Goal: Task Accomplishment & Management: Manage account settings

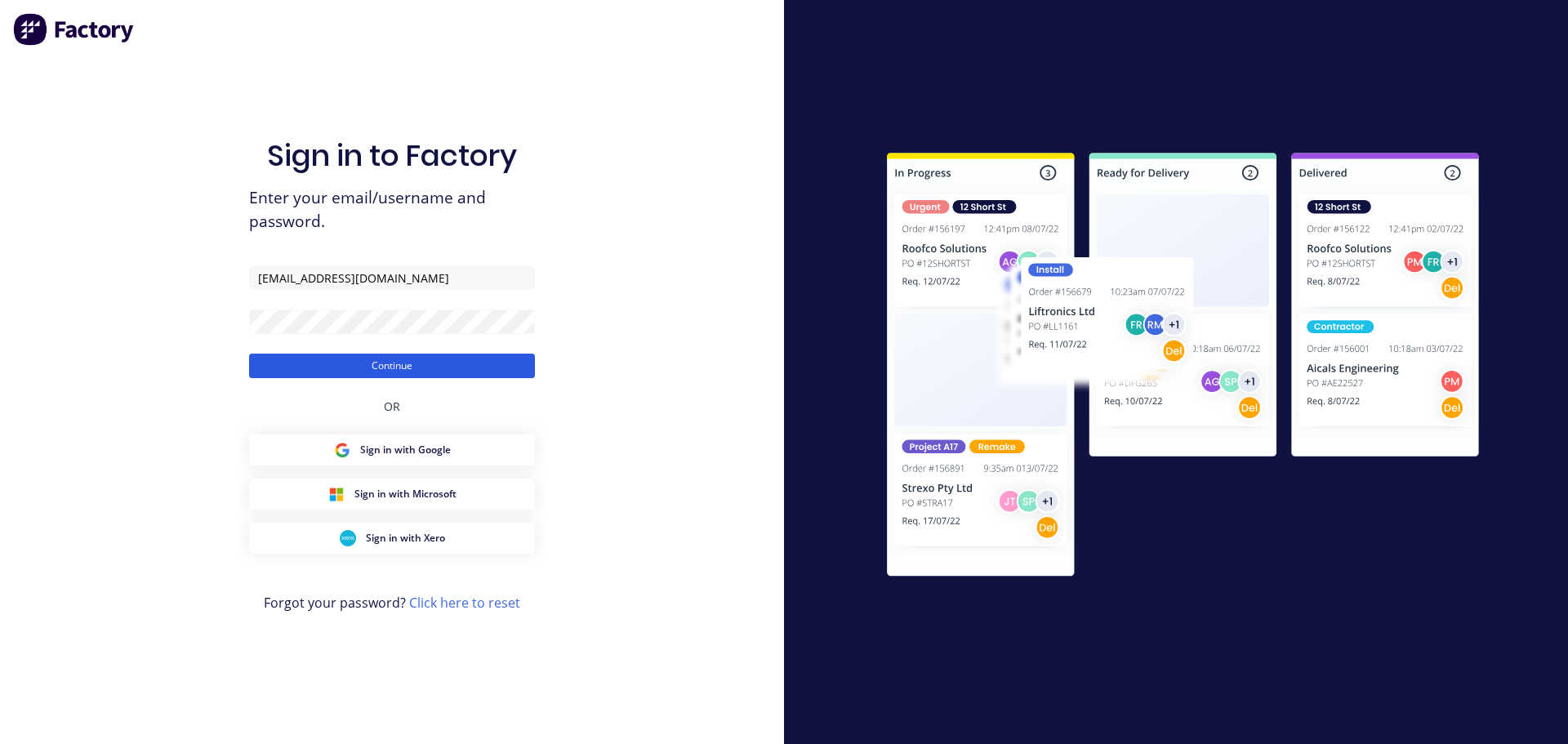
click at [388, 370] on button "Continue" at bounding box center [392, 366] width 286 height 24
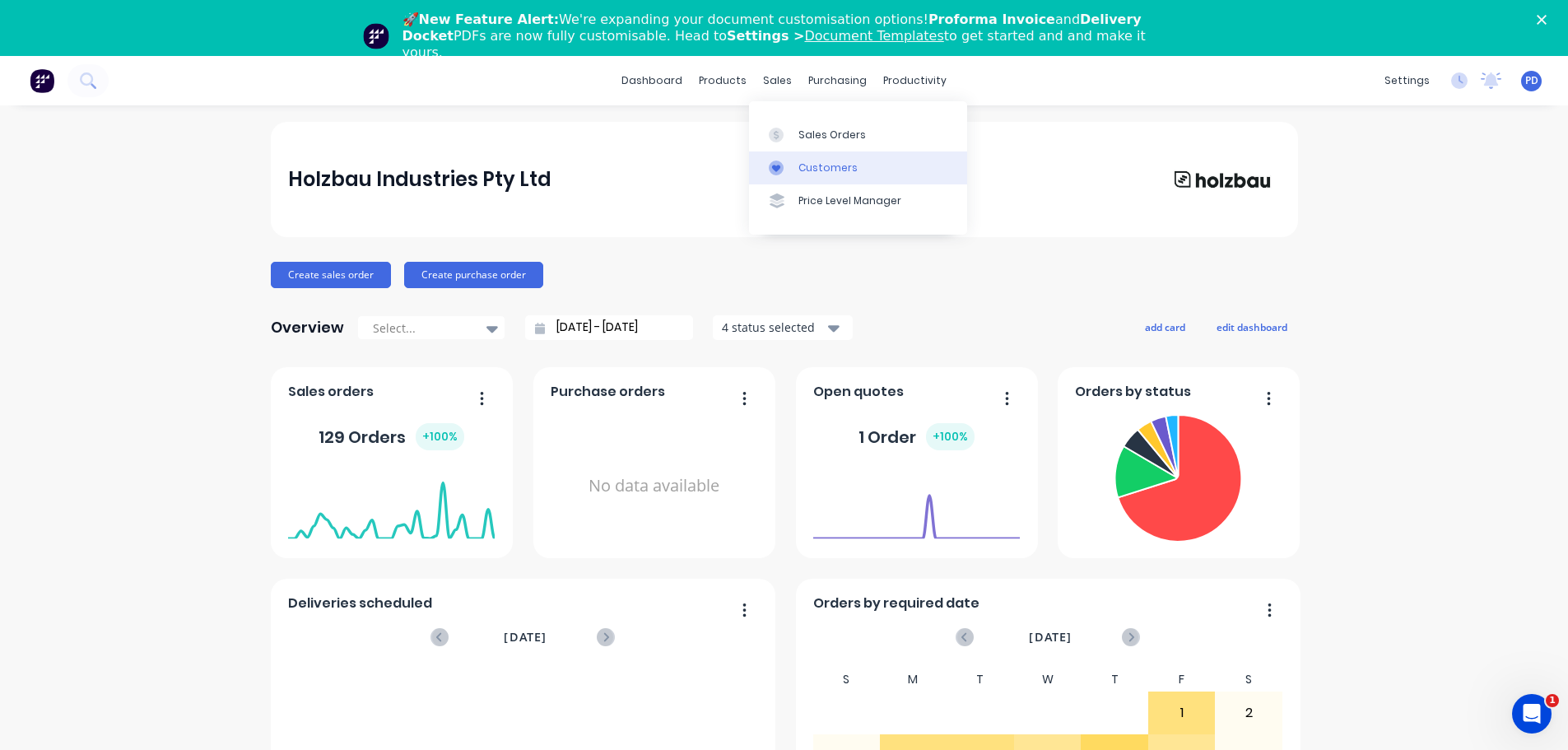
click at [793, 173] on link "Customers" at bounding box center [858, 168] width 218 height 33
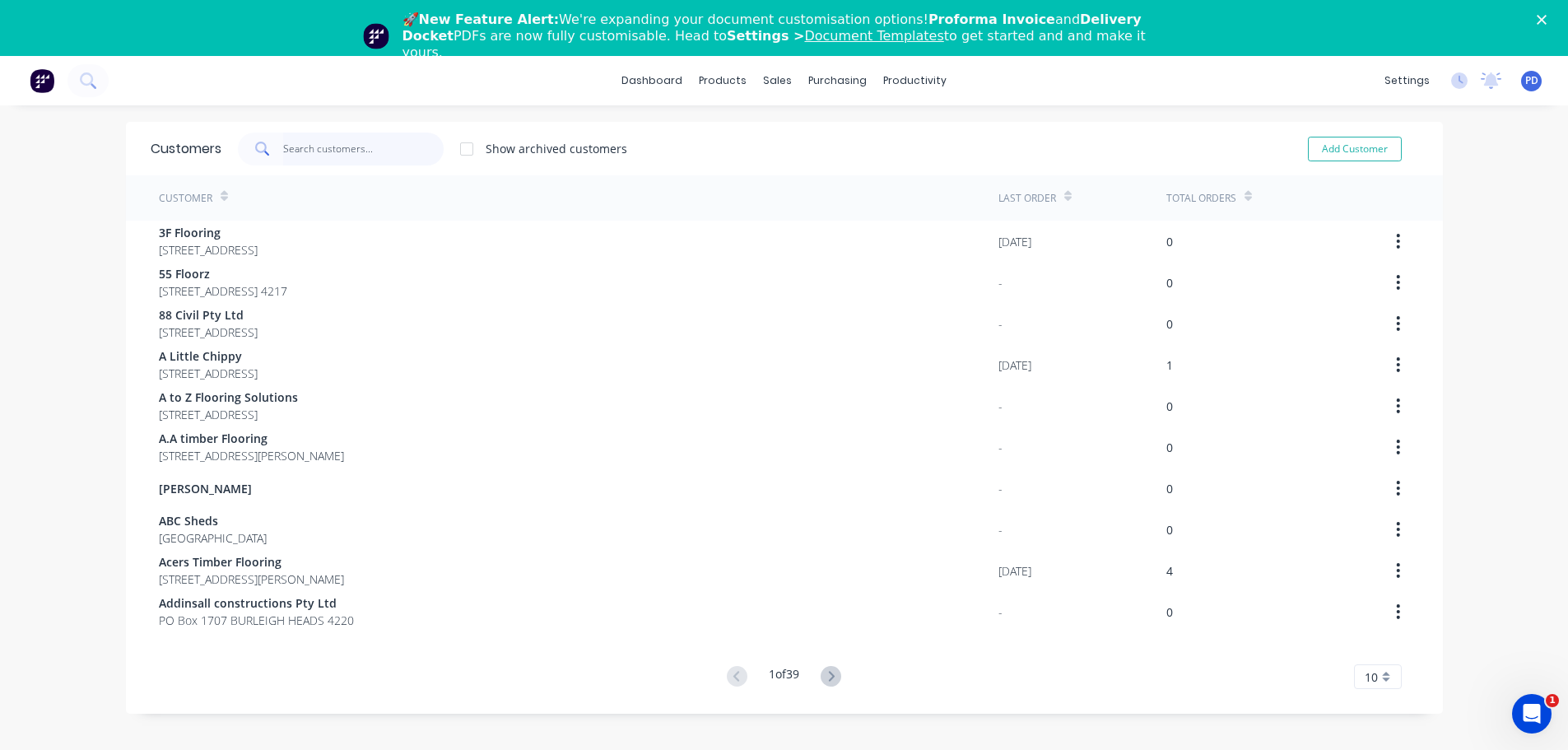
click at [306, 141] on input "text" at bounding box center [362, 148] width 160 height 33
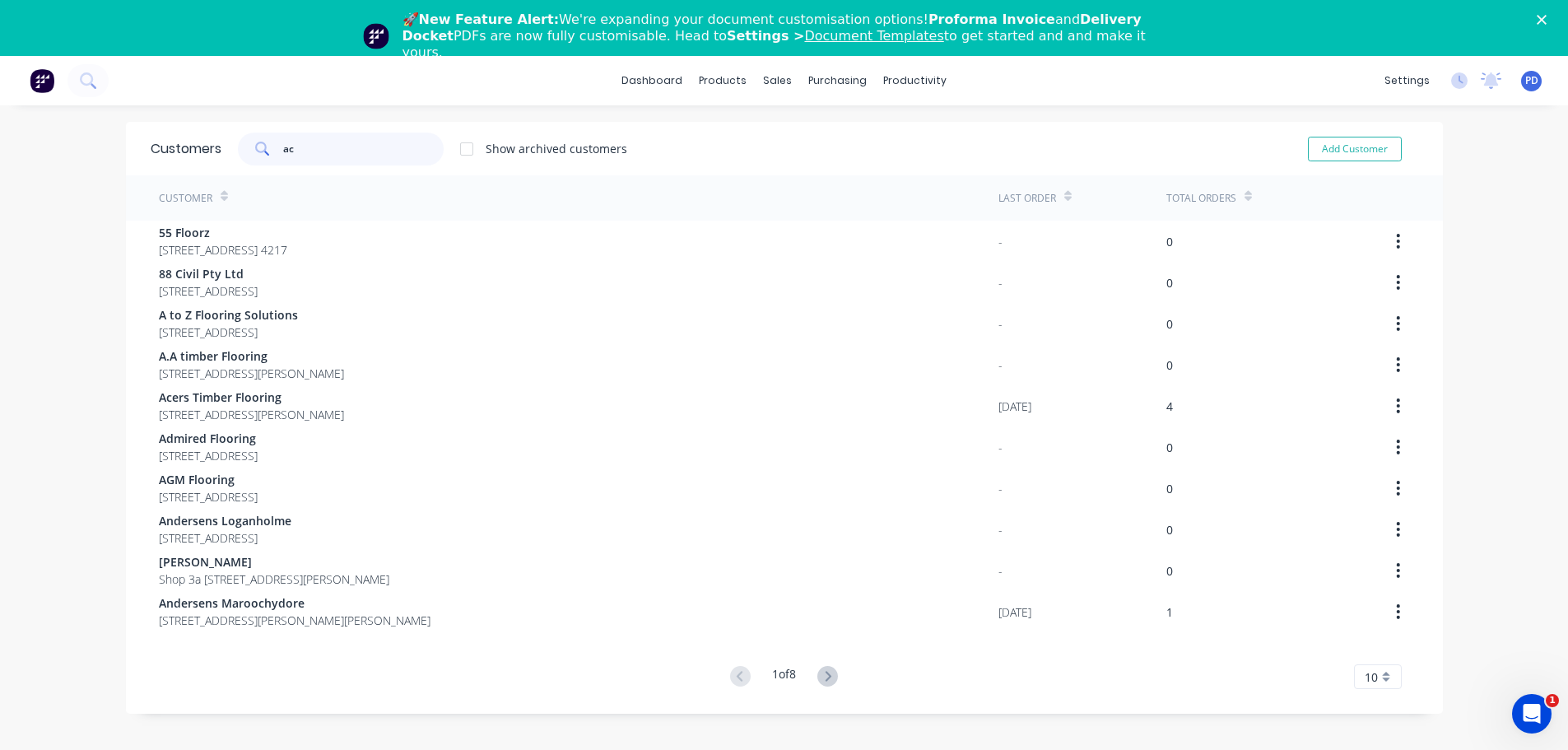
type input "a"
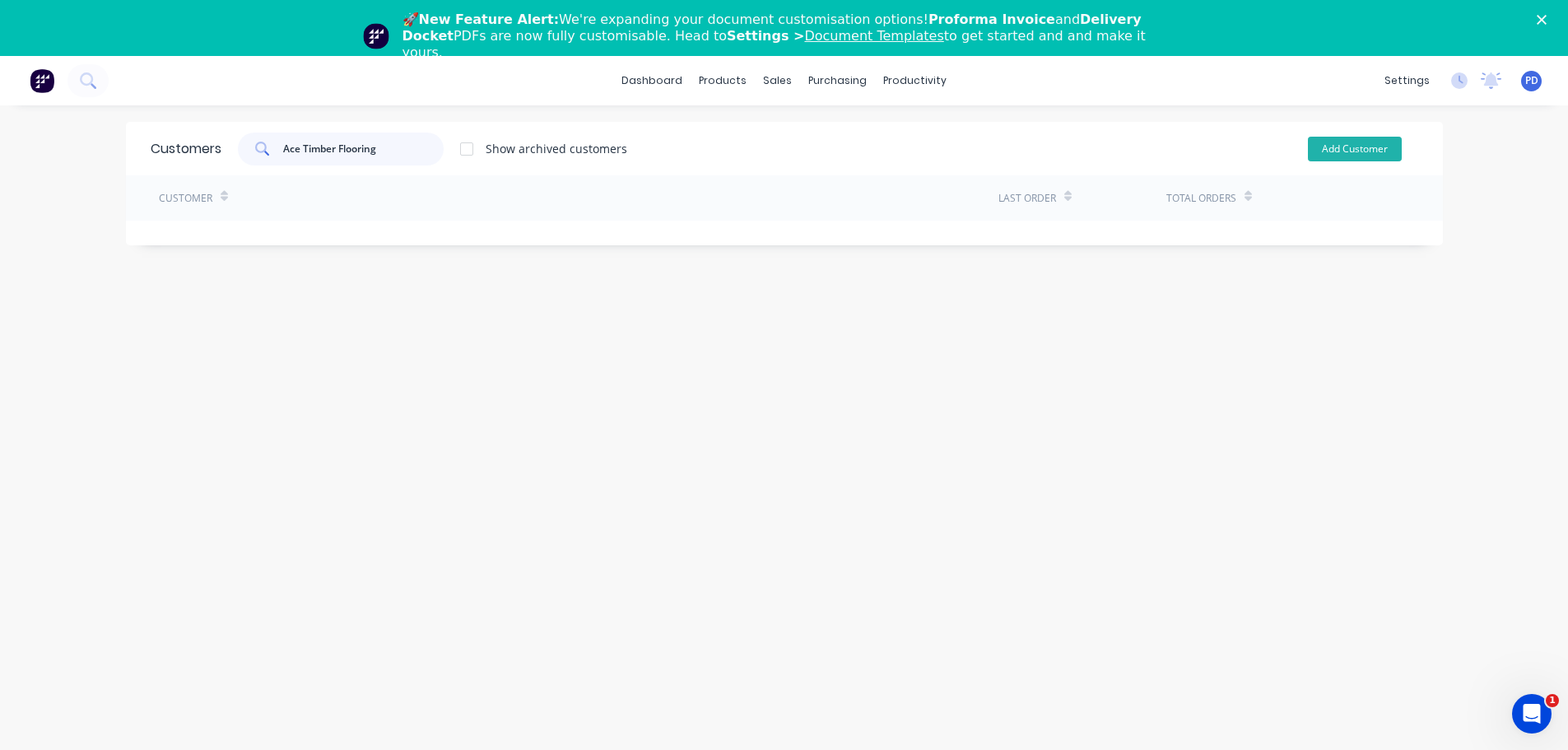
type input "Ace Timber Flooring"
click at [1328, 153] on button "Add Customer" at bounding box center [1355, 149] width 94 height 24
select select "AU"
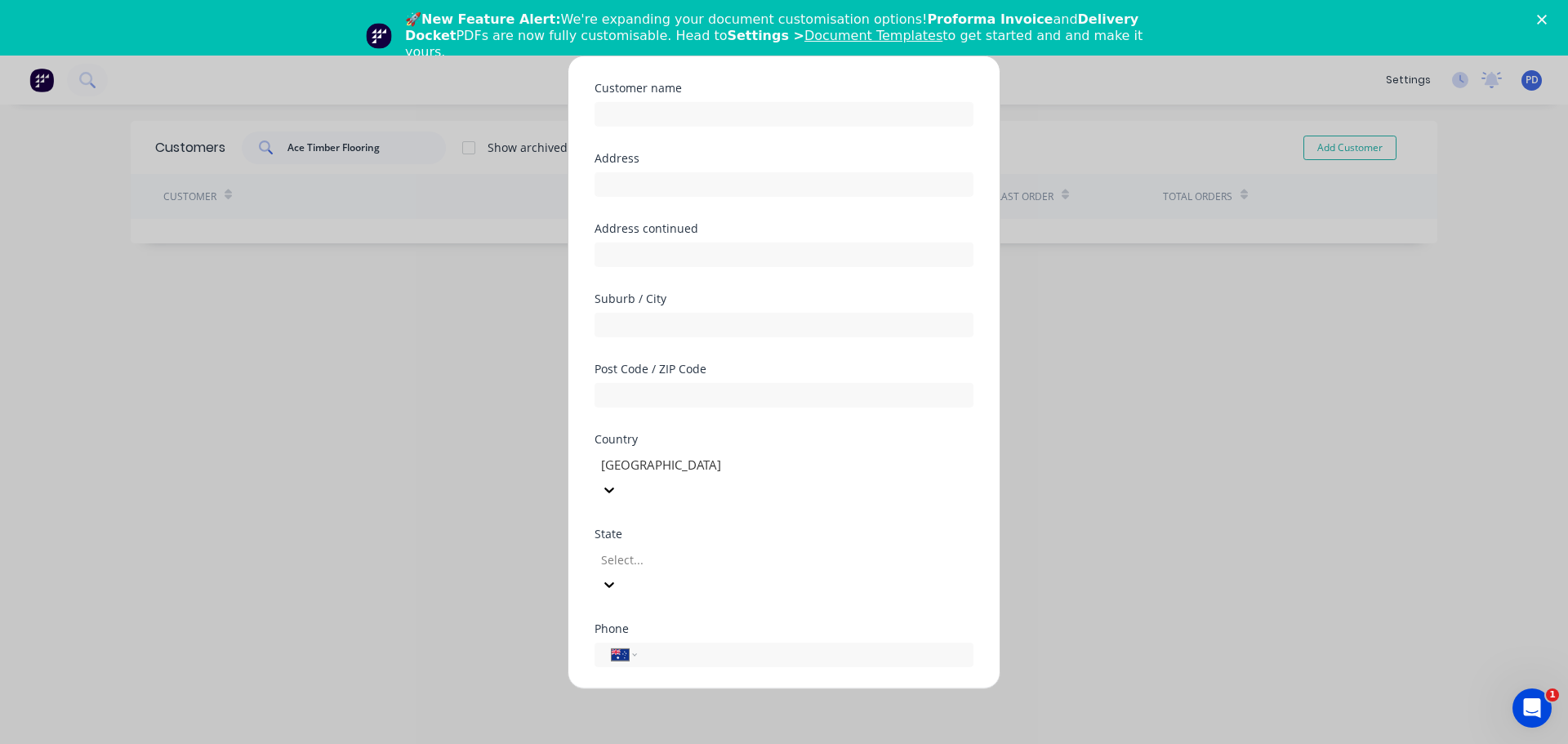
scroll to position [82, 0]
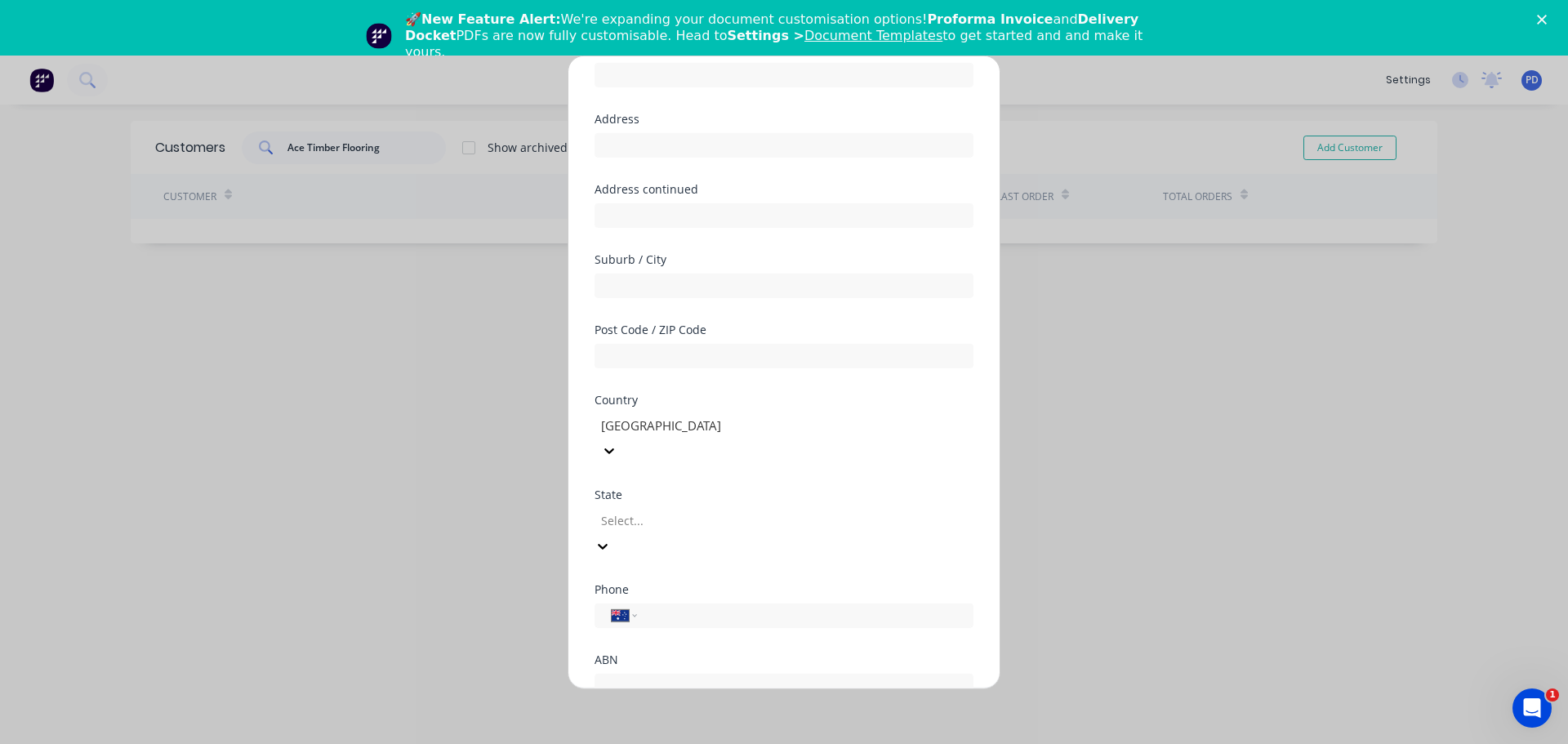
click at [673, 510] on div at bounding box center [717, 520] width 235 height 20
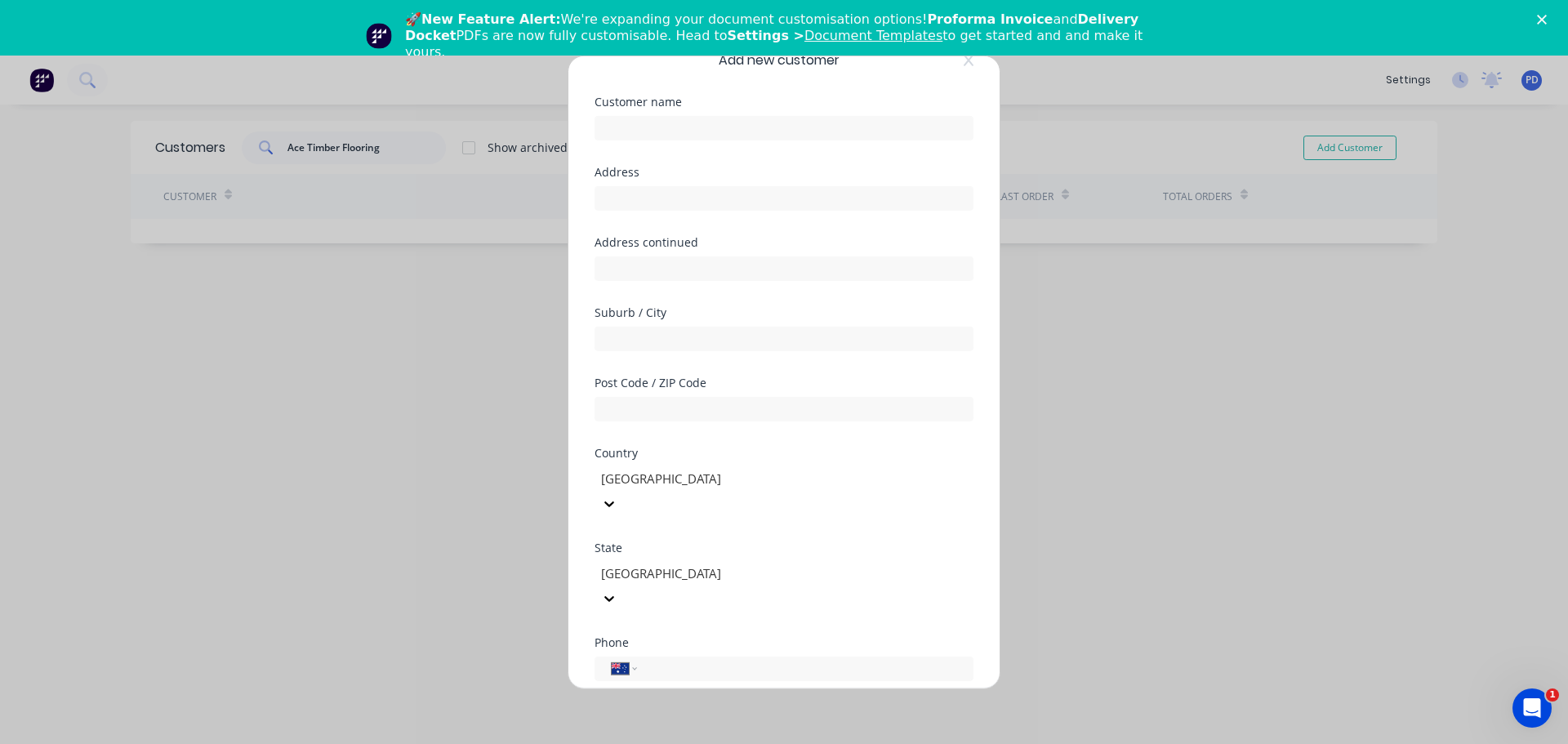
scroll to position [0, 0]
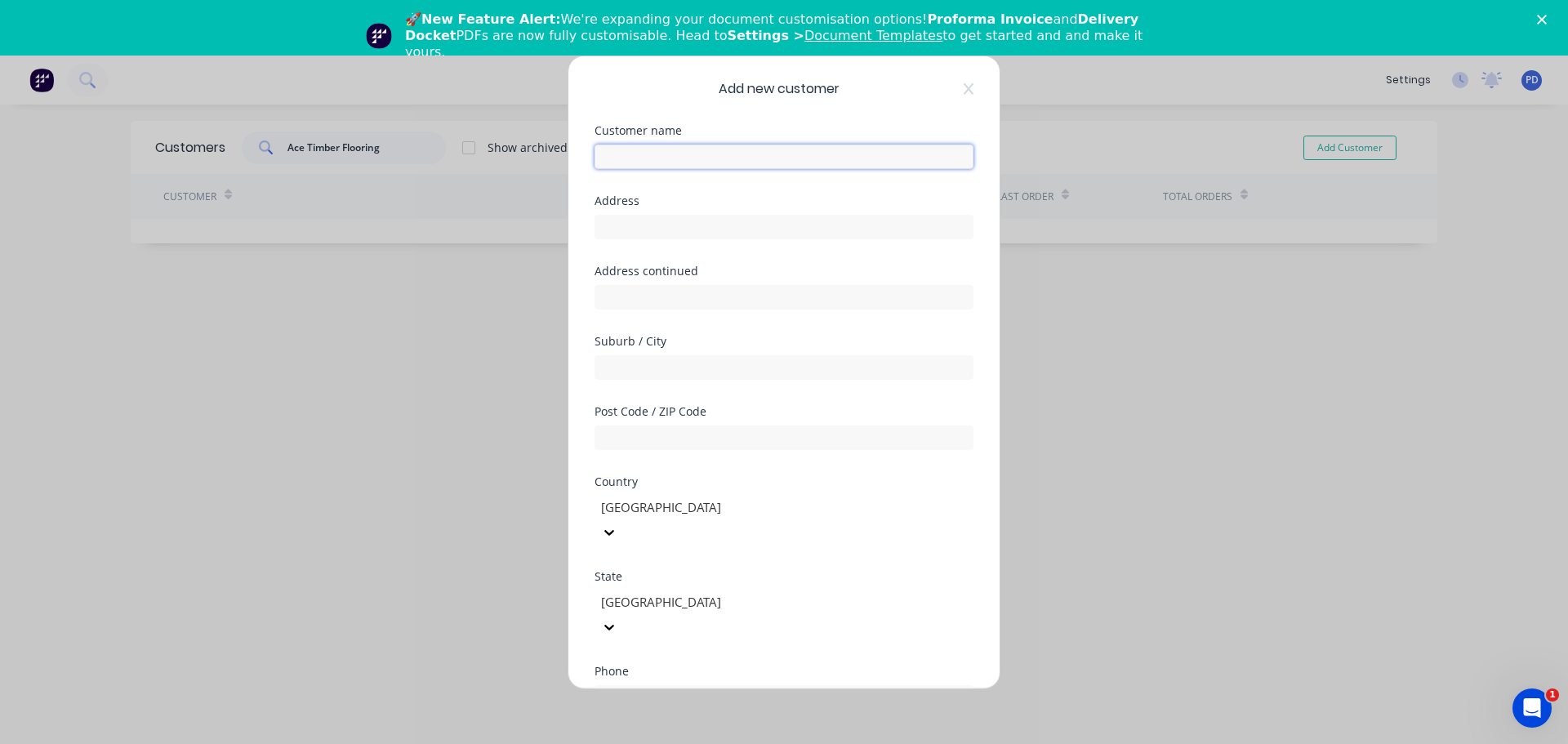
click at [631, 154] on input "text" at bounding box center [784, 156] width 379 height 24
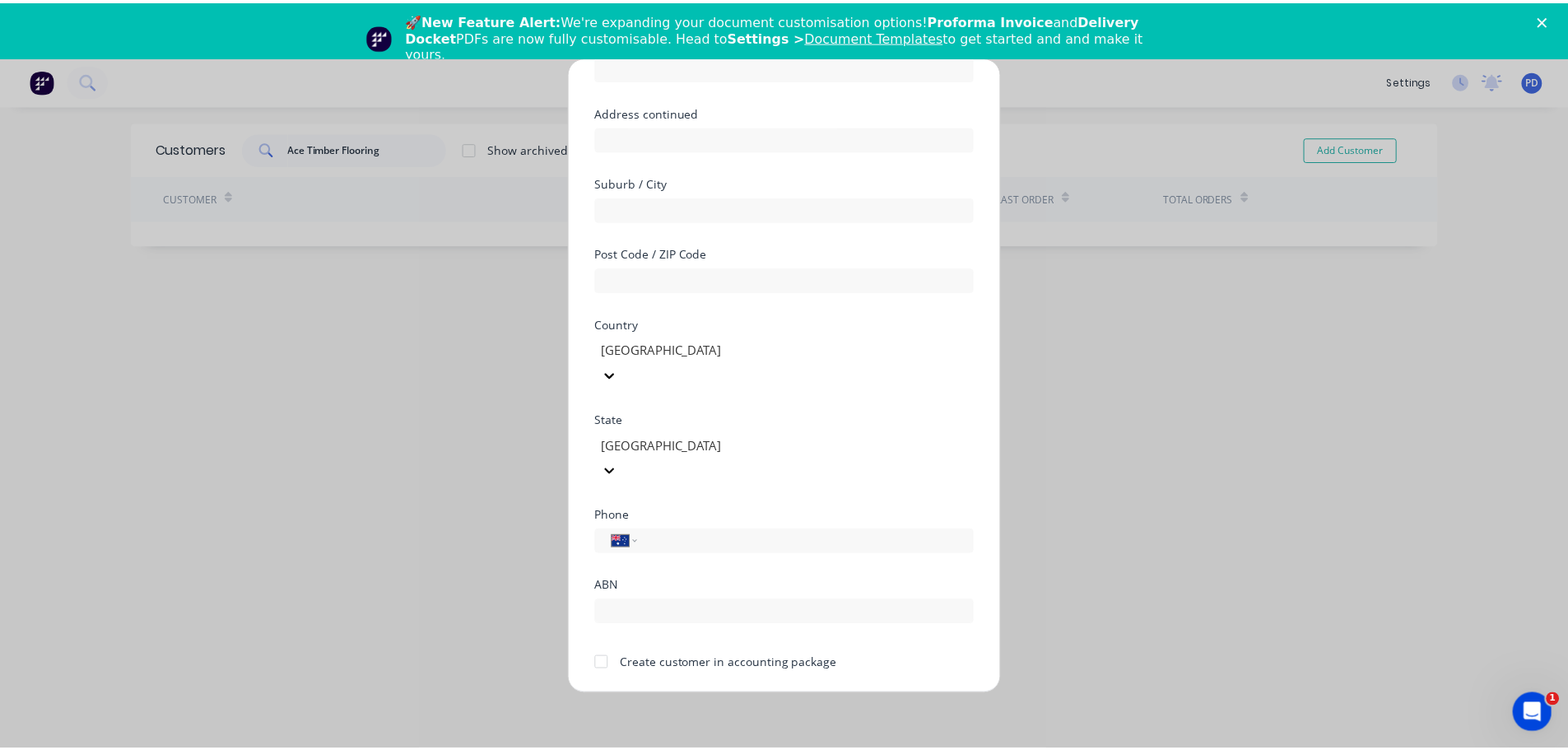
scroll to position [167, 0]
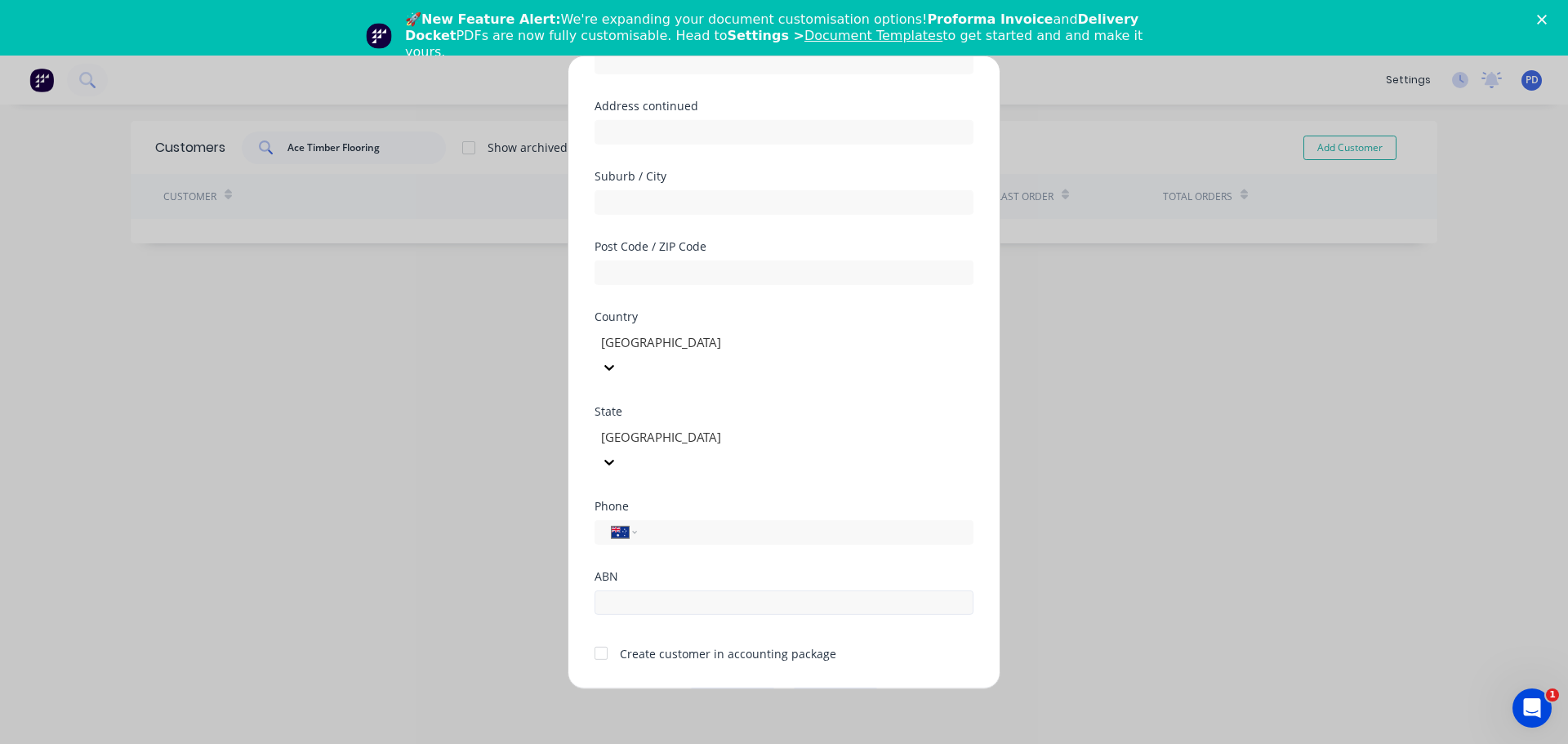
type input "Ace Timber Flooring"
click at [648, 590] on input "text" at bounding box center [784, 602] width 379 height 24
type input "41 024 916 403"
click at [725, 687] on button "Save" at bounding box center [732, 700] width 90 height 26
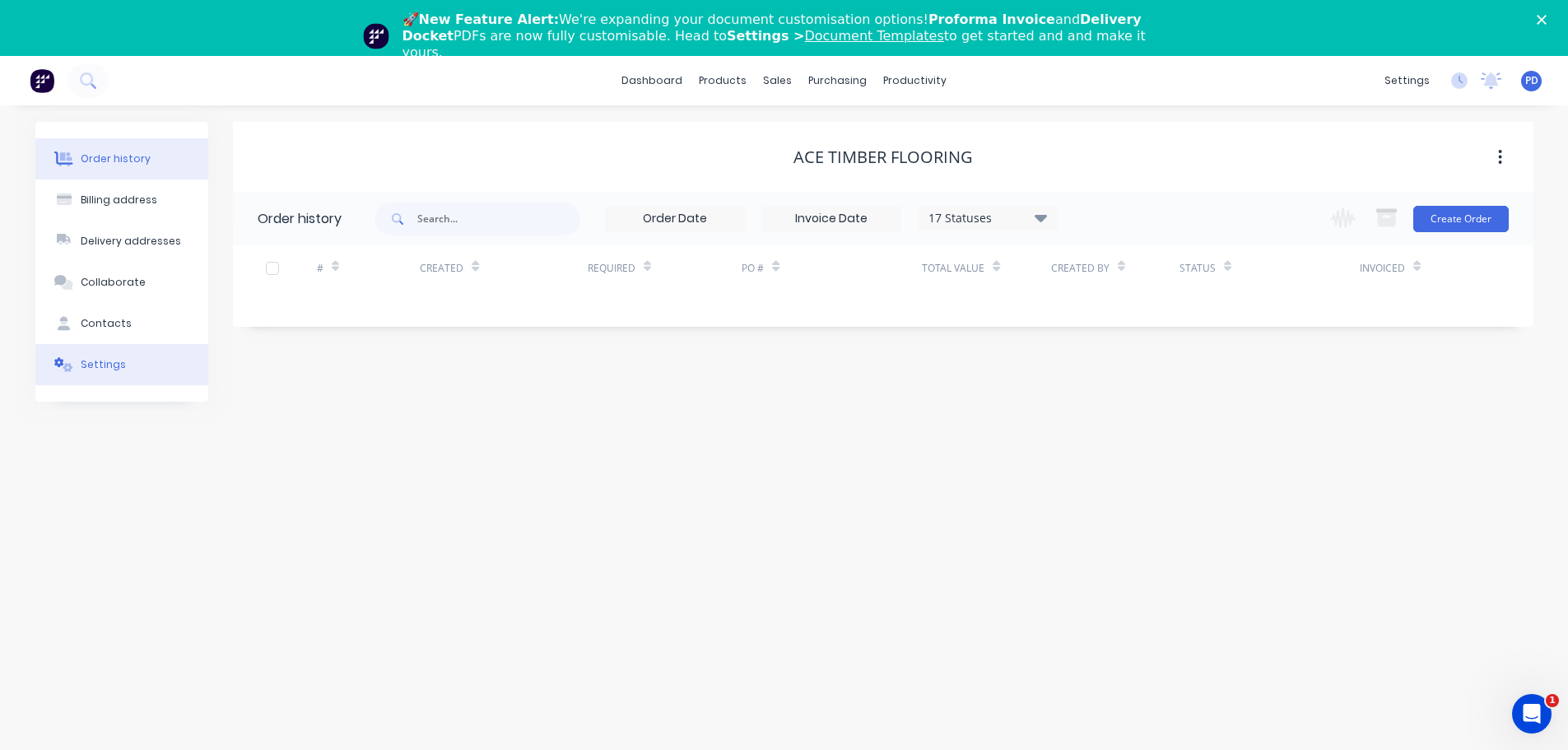
click at [100, 366] on div "Settings" at bounding box center [103, 364] width 45 height 15
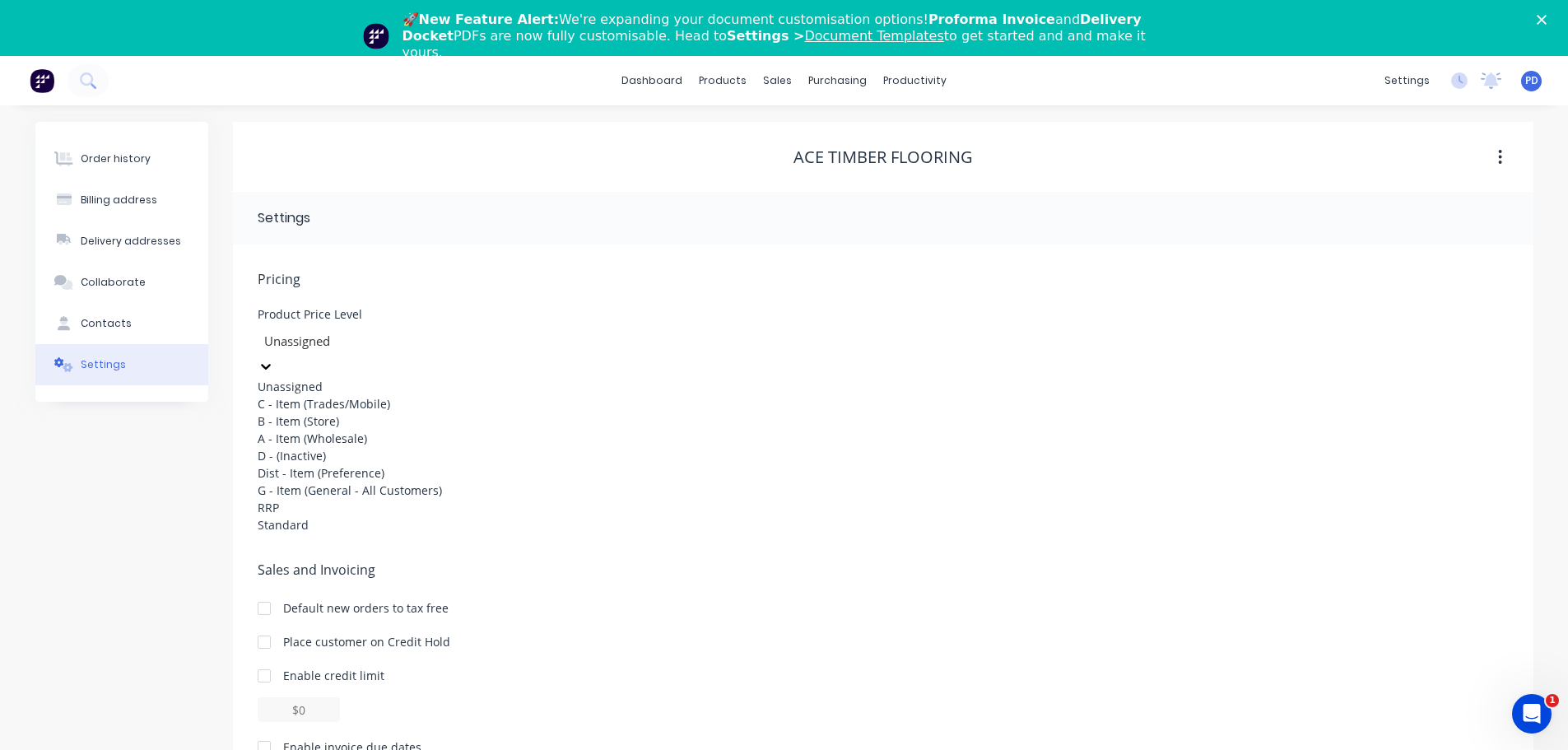
click at [499, 344] on div at bounding box center [380, 341] width 237 height 21
click at [478, 412] on div "C - Item (Trades/Mobile)" at bounding box center [381, 404] width 247 height 17
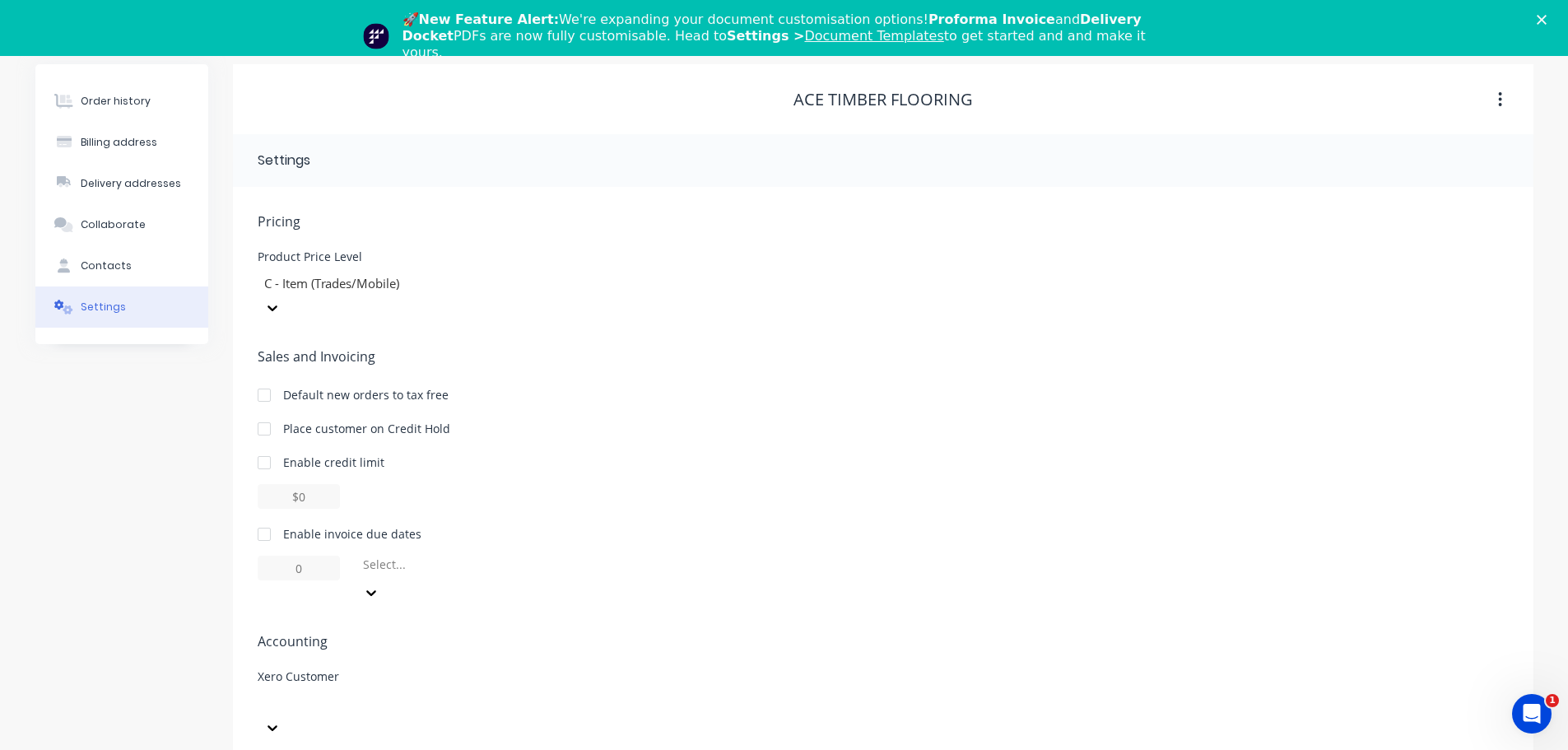
click at [366, 690] on div at bounding box center [381, 714] width 247 height 50
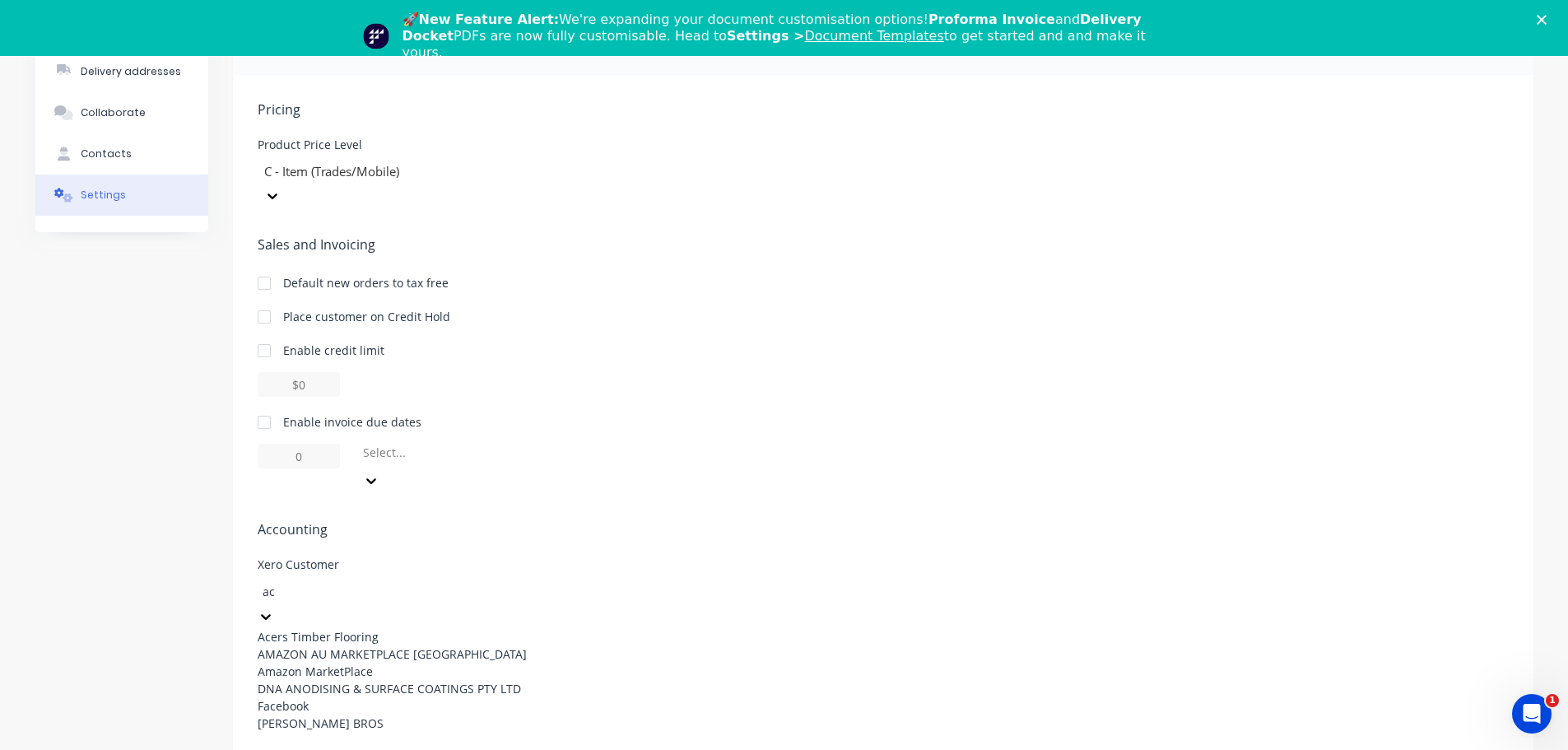
type input "a"
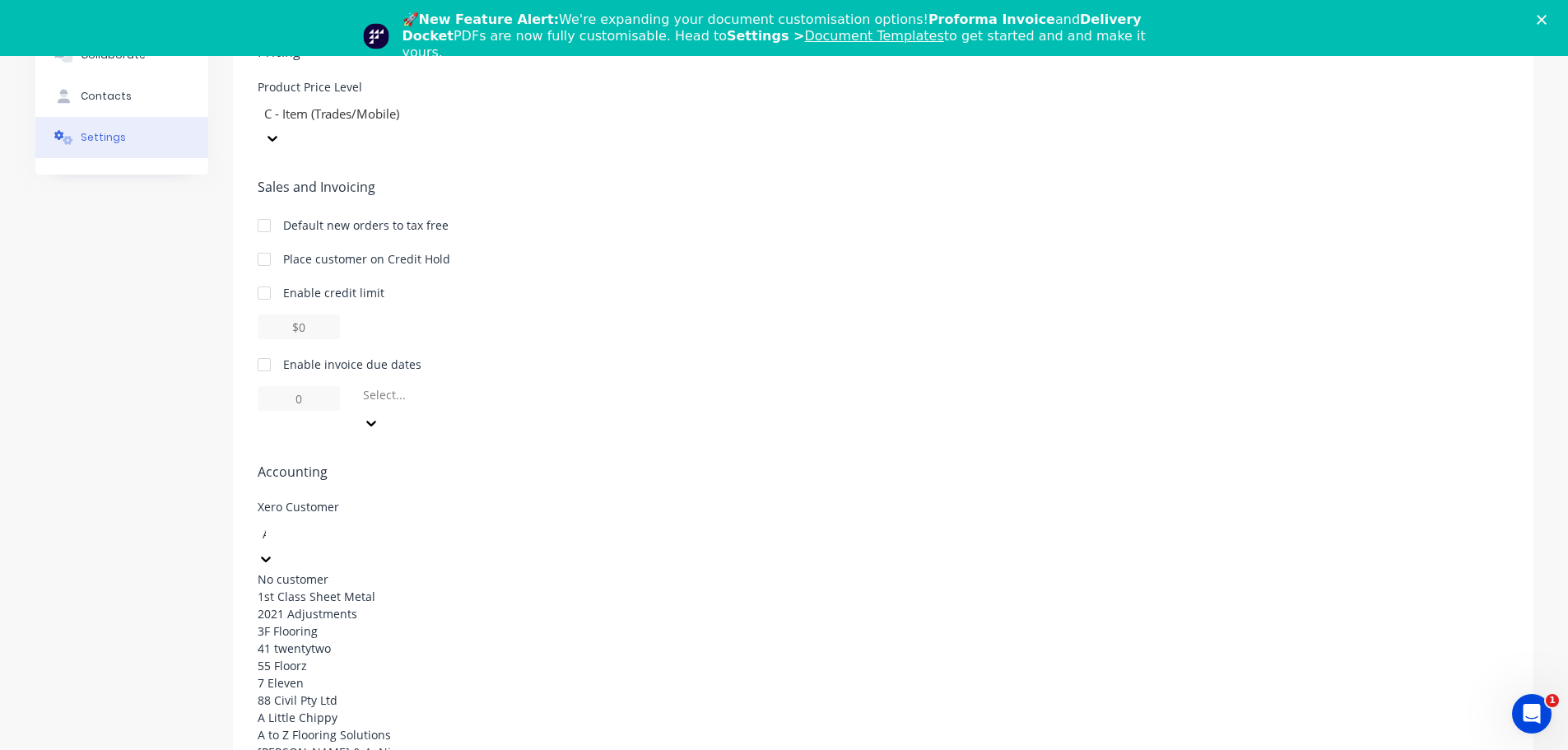
scroll to position [58, 0]
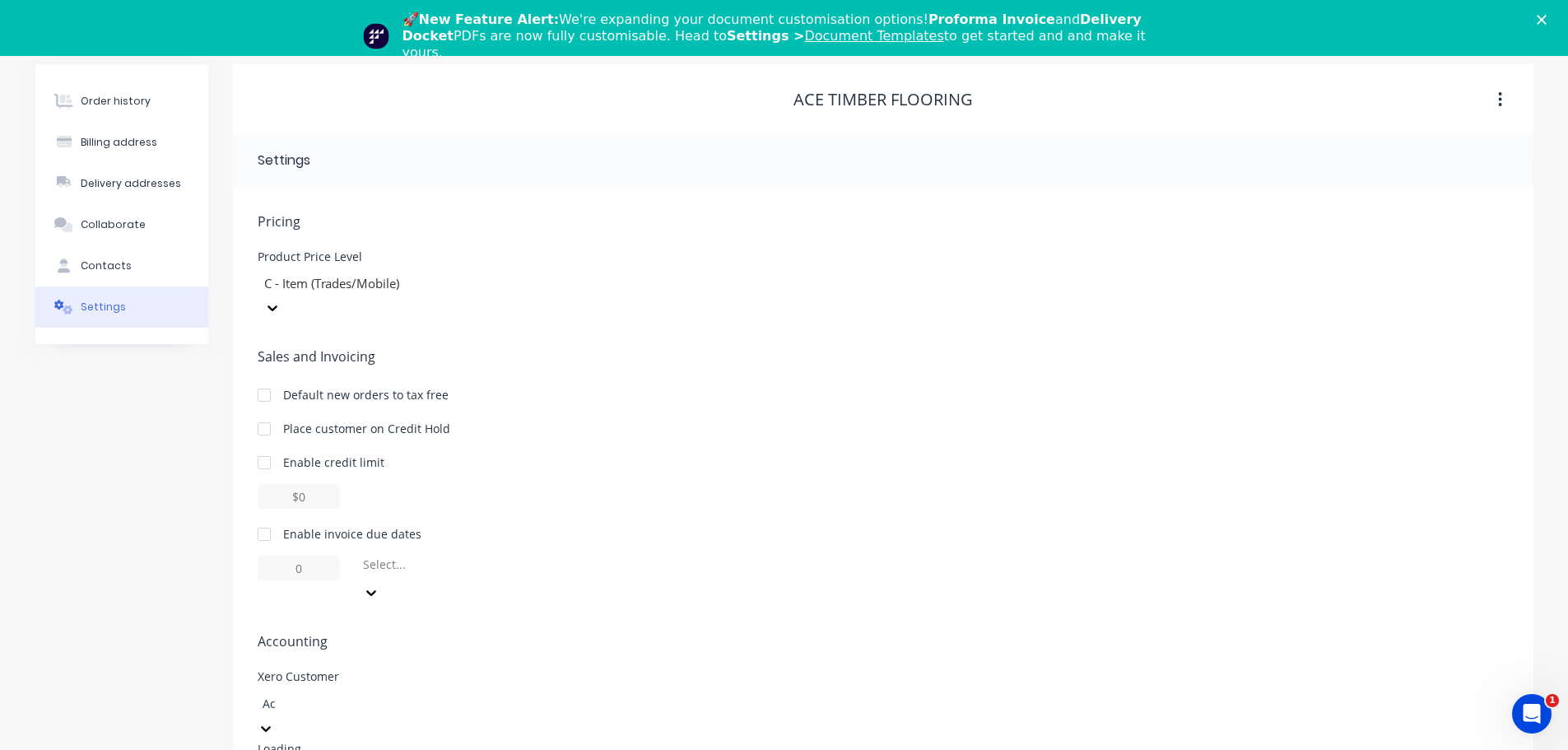
type input "A"
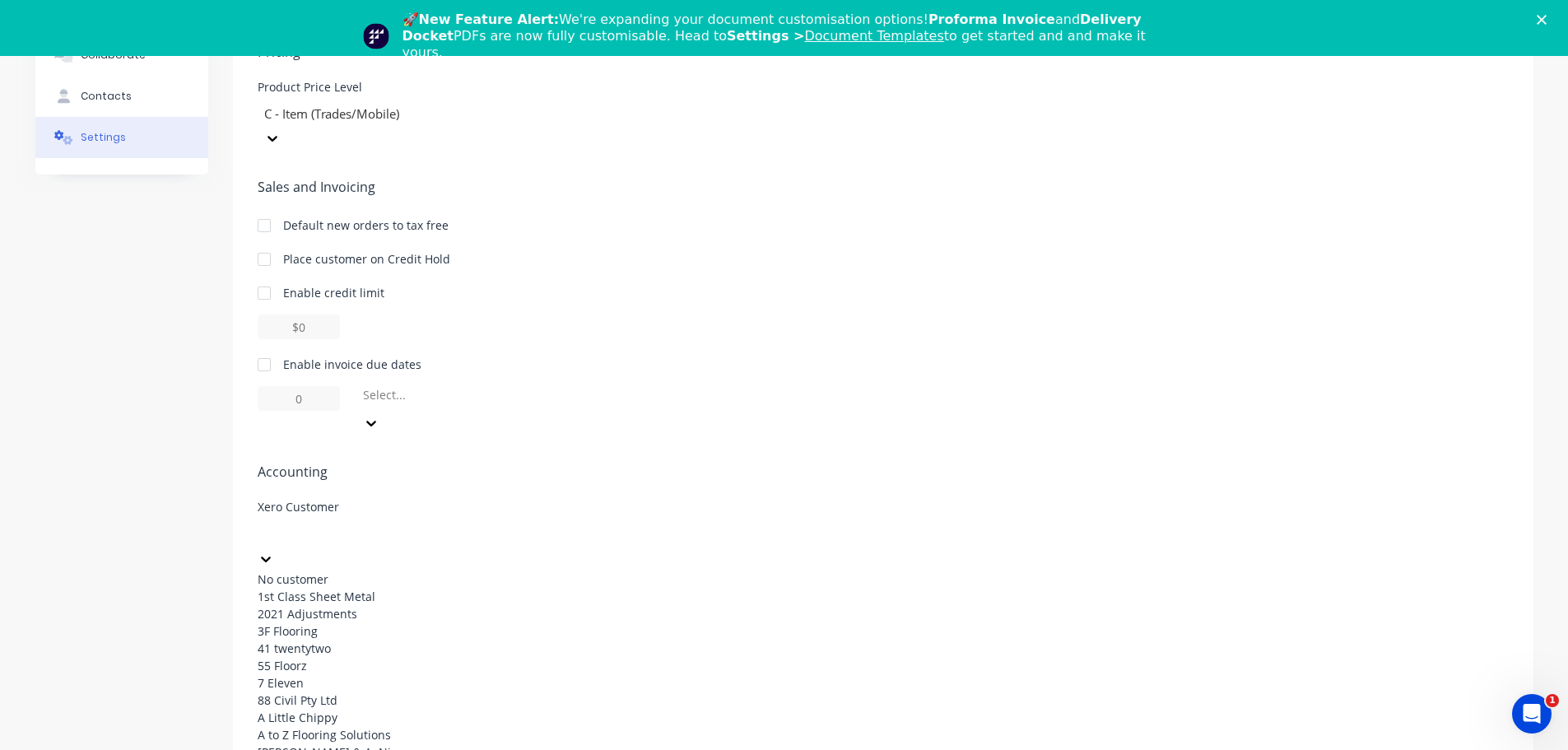
click at [780, 323] on div "Sales and Invoicing Default new orders to tax free Place customer on Credit Hol…" at bounding box center [883, 306] width 1251 height 258
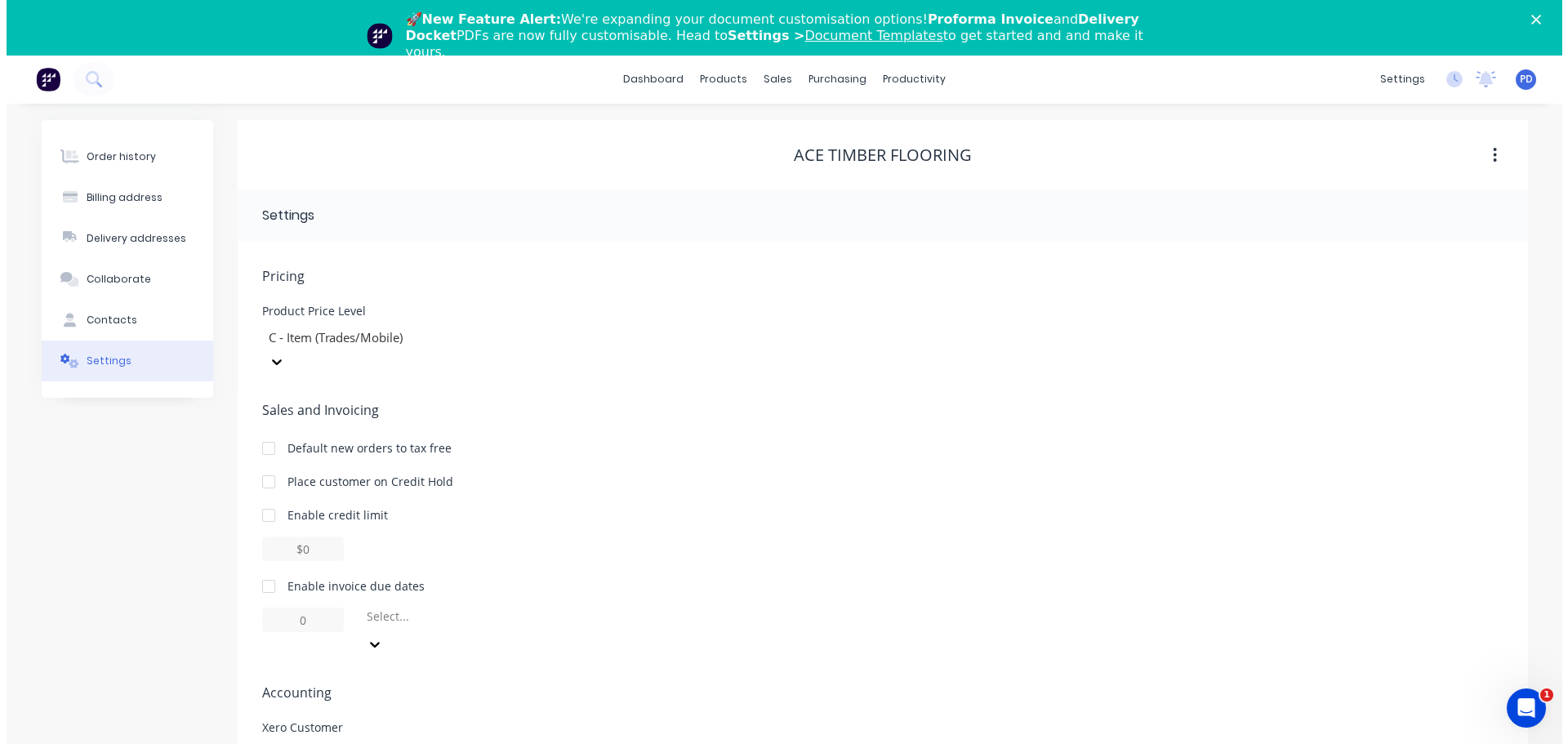
scroll to position [0, 0]
click at [1535, 16] on icon "Close" at bounding box center [1530, 20] width 10 height 10
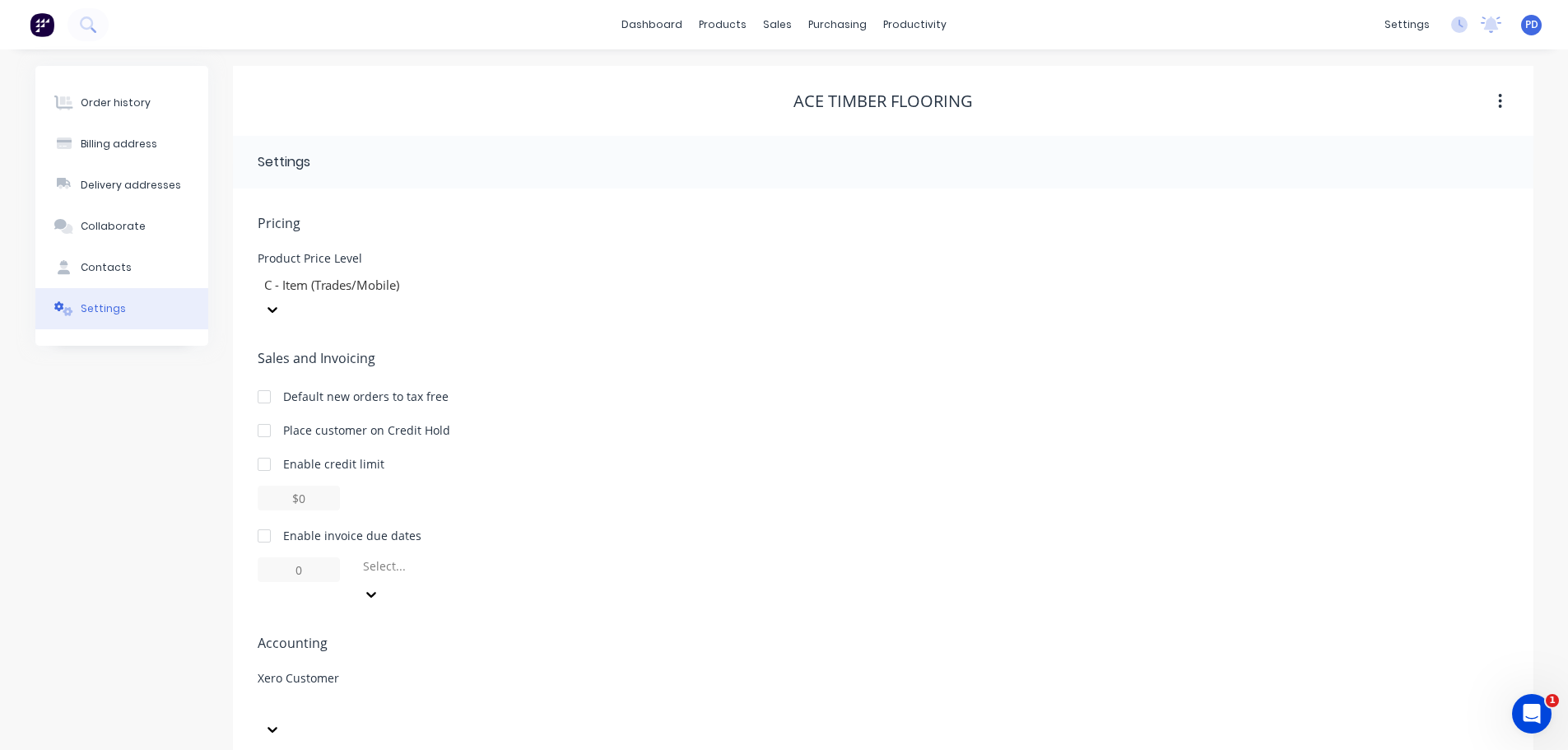
click at [1503, 102] on button "button" at bounding box center [1500, 101] width 38 height 30
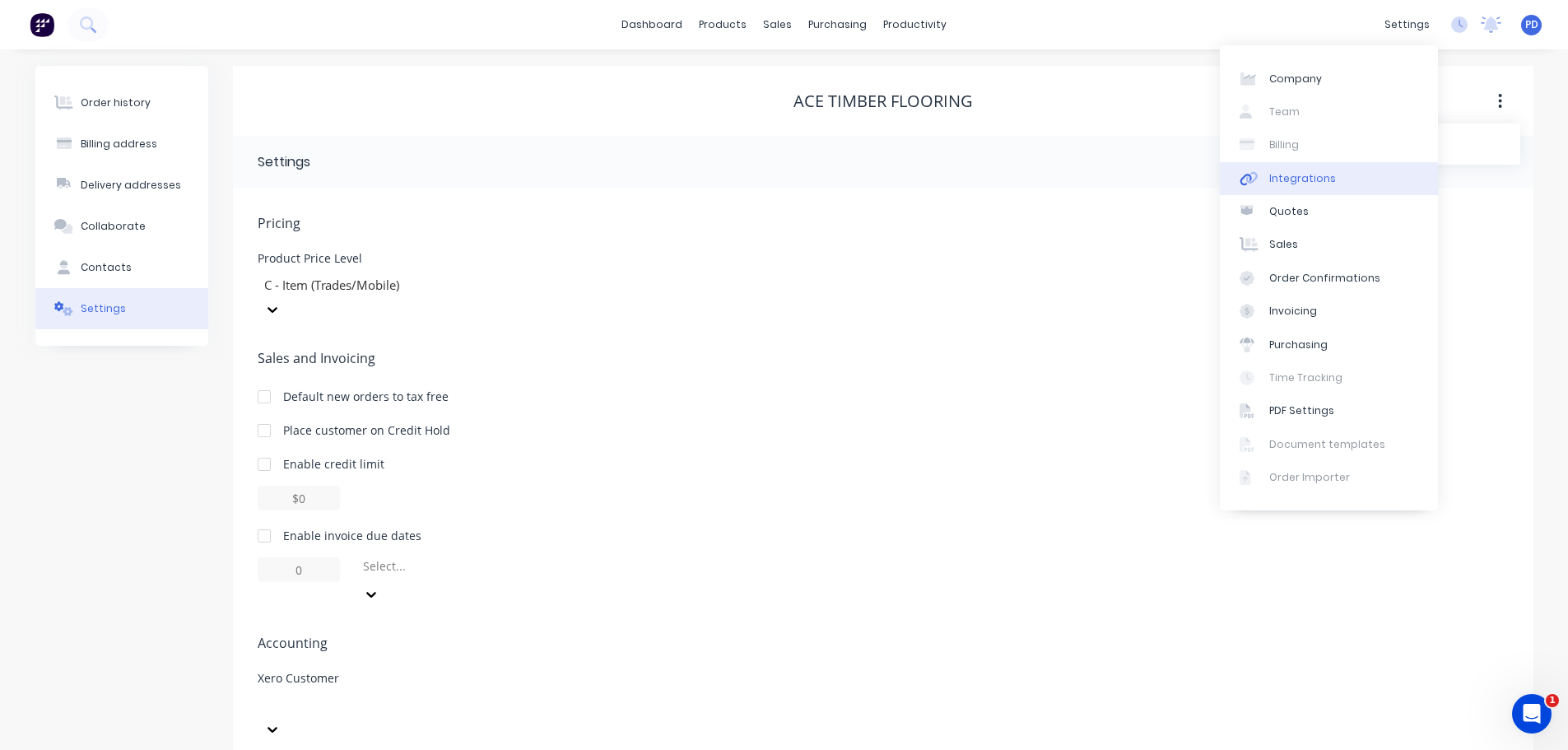
click at [1293, 180] on div "Integrations" at bounding box center [1302, 179] width 67 height 15
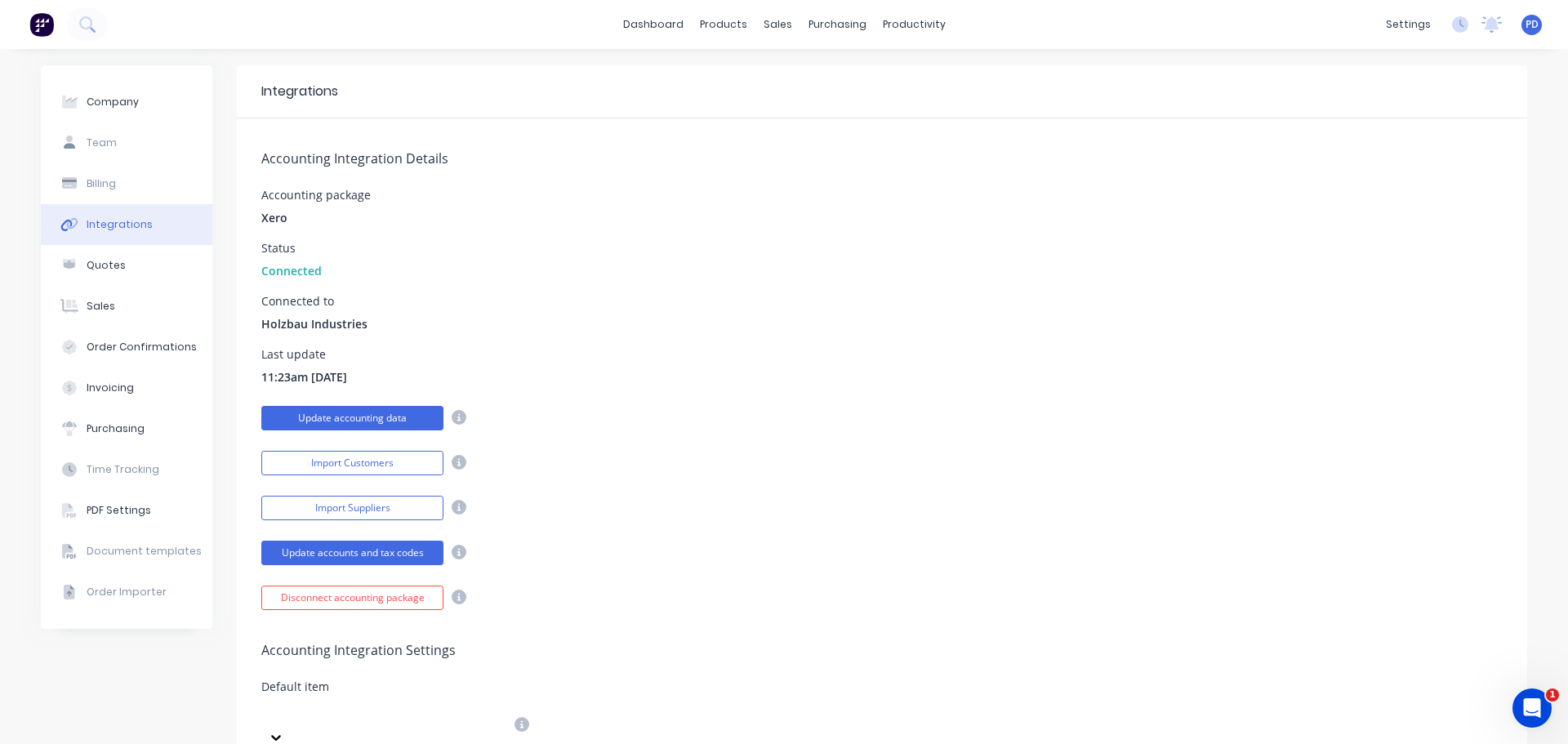
click at [326, 419] on button "Update accounting data" at bounding box center [352, 418] width 182 height 24
click at [85, 27] on icon at bounding box center [86, 24] width 16 height 16
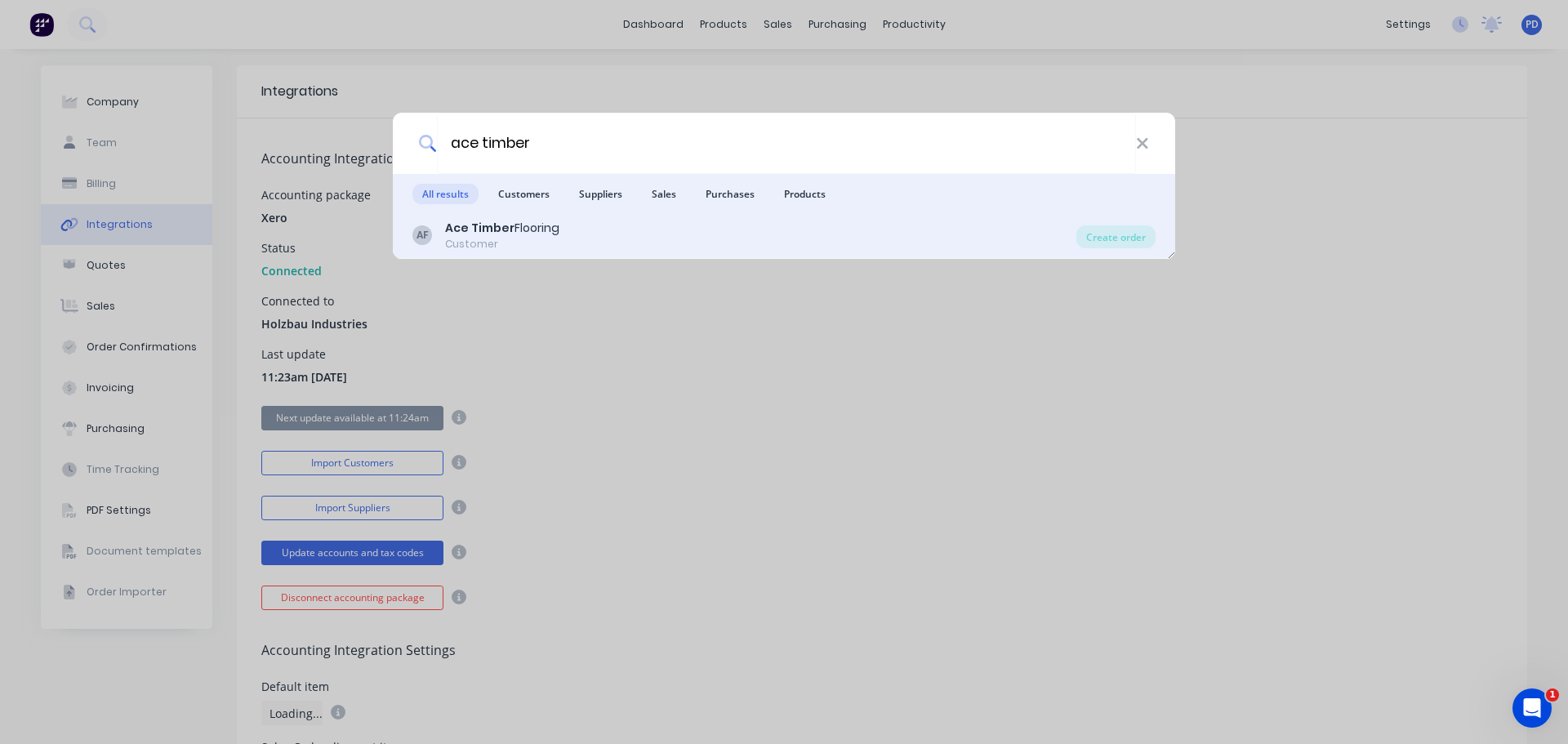
type input "ace timber"
click at [495, 229] on b "Ace Timber" at bounding box center [480, 228] width 70 height 17
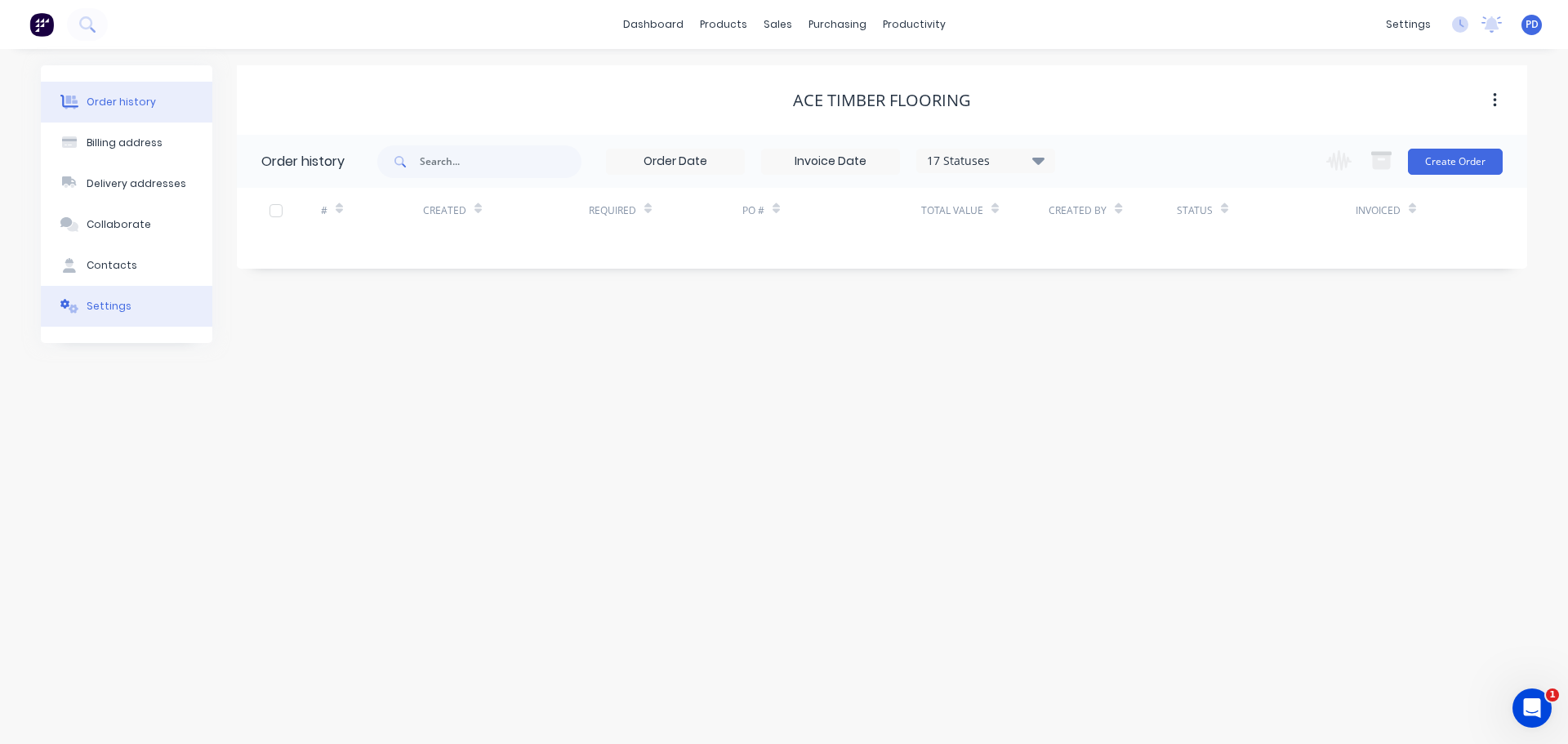
click at [101, 303] on div "Settings" at bounding box center [109, 307] width 45 height 15
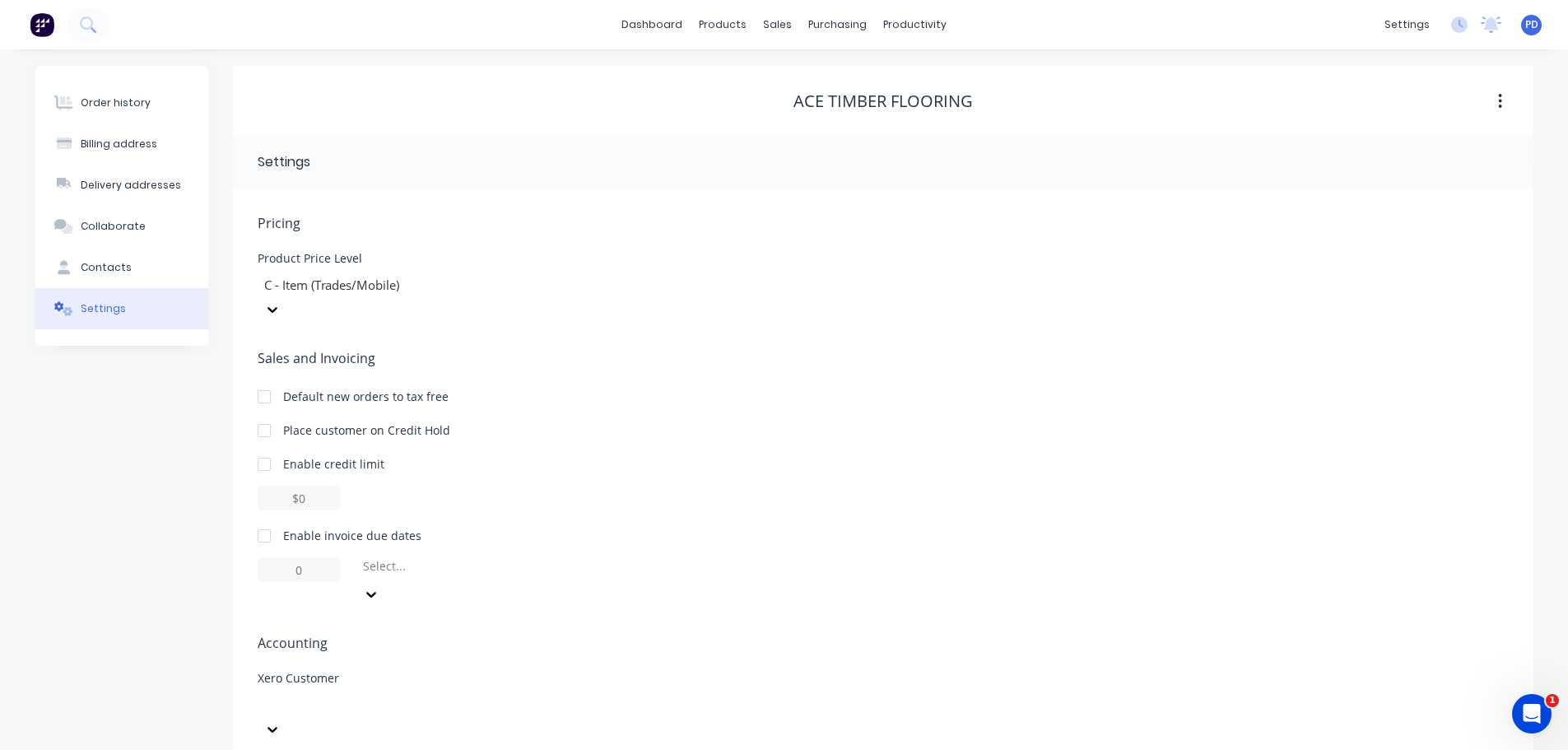
scroll to position [2, 0]
type input "Ace Timber"
click at [321, 740] on div "Ace Timber Flooring" at bounding box center [381, 748] width 247 height 17
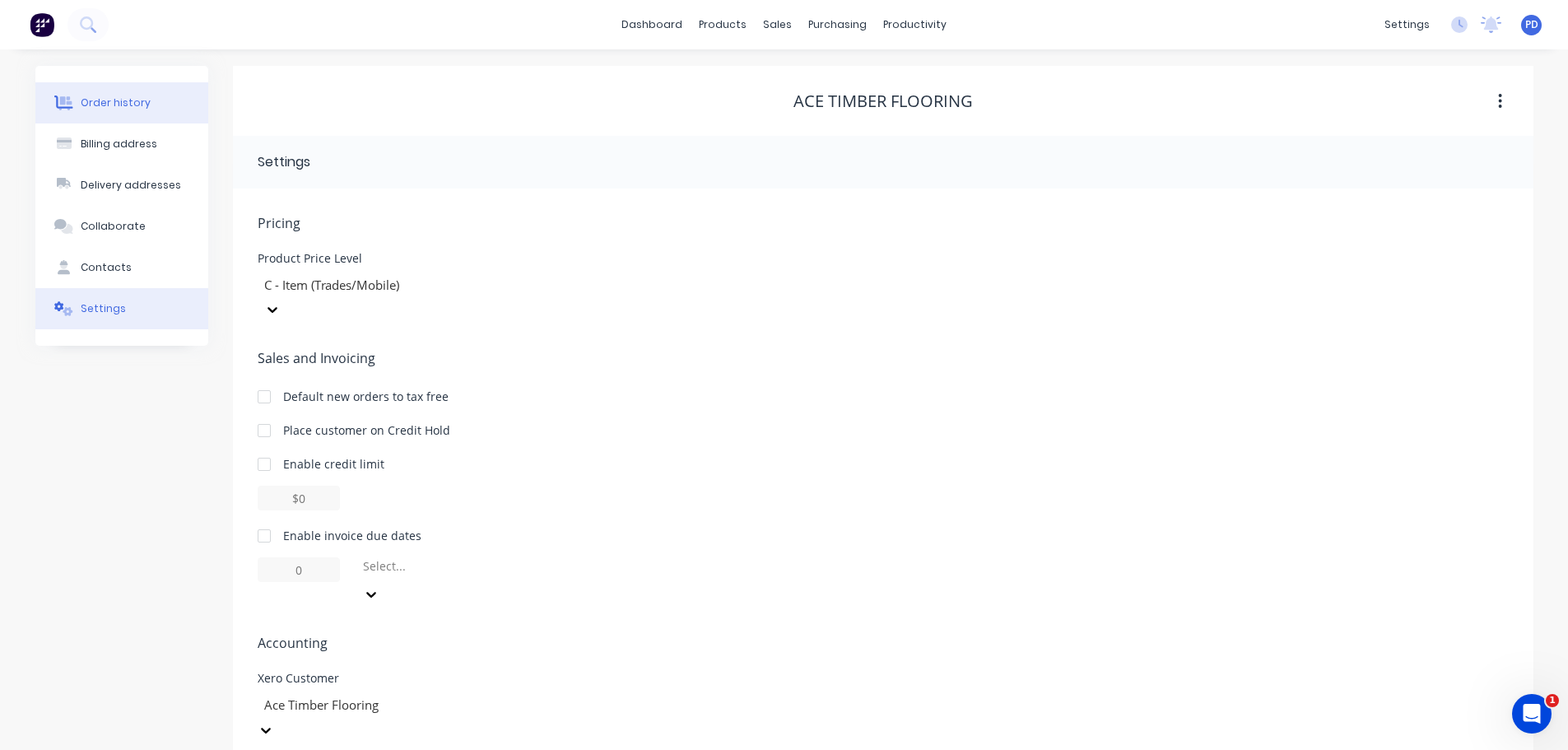
click at [122, 100] on div "Order history" at bounding box center [115, 103] width 70 height 15
